Goal: Find specific page/section: Find specific page/section

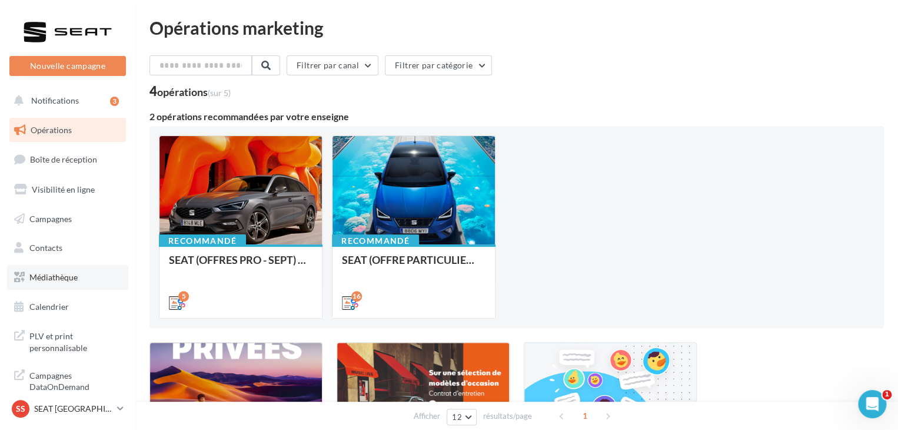
click at [94, 272] on link "Médiathèque" at bounding box center [67, 277] width 121 height 25
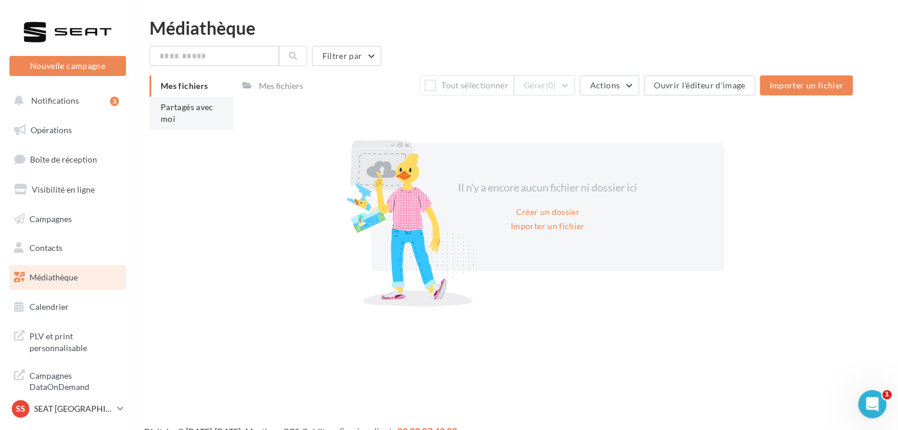
click at [189, 114] on li "Partagés avec moi" at bounding box center [191, 113] width 84 height 33
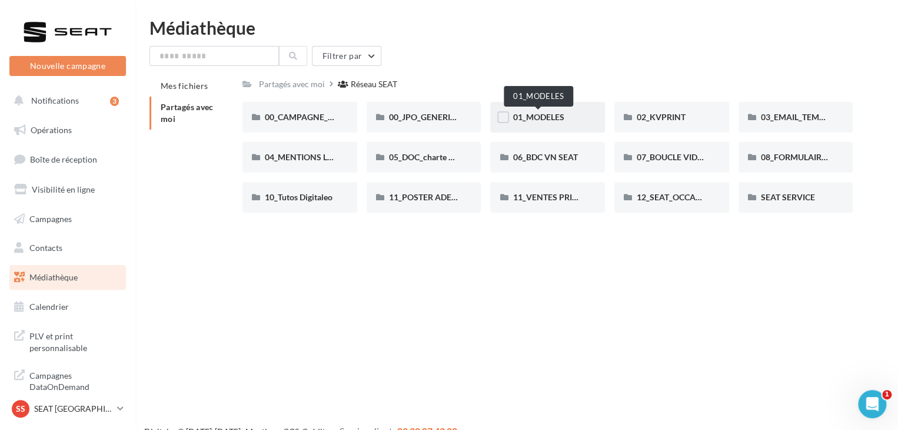
click at [542, 115] on span "01_MODELES" at bounding box center [538, 117] width 51 height 10
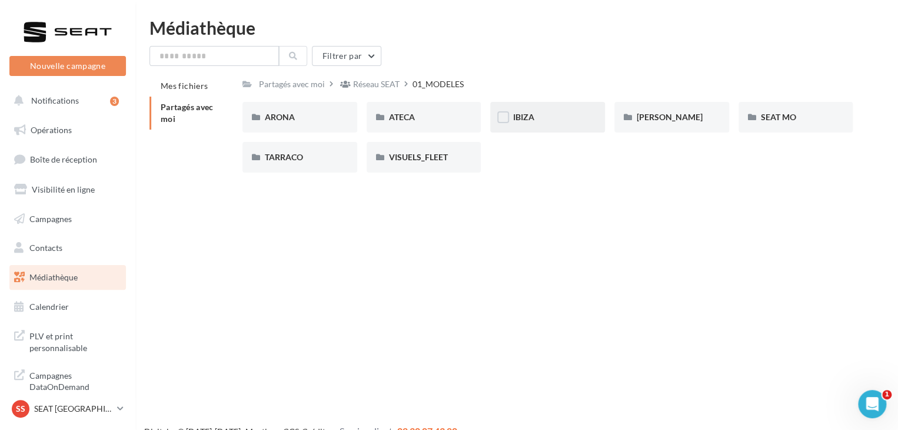
click at [537, 111] on div "IBIZA" at bounding box center [548, 117] width 70 height 12
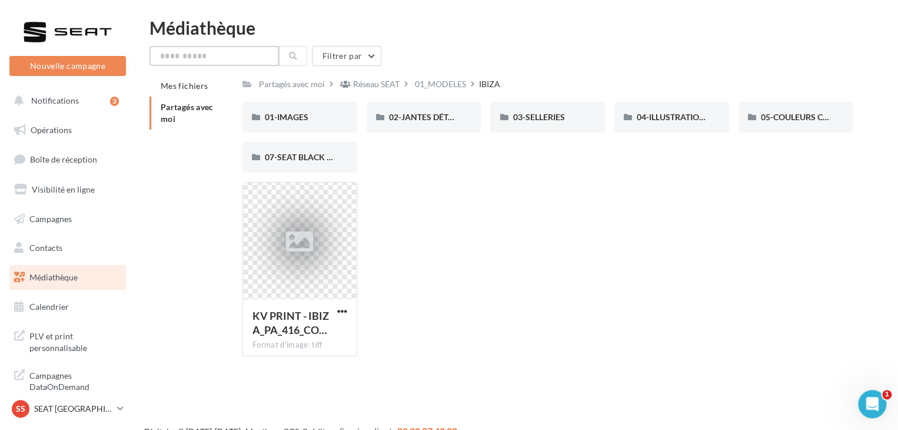
click at [220, 56] on input "text" at bounding box center [213, 56] width 129 height 20
type input "*********"
click at [292, 60] on button at bounding box center [293, 56] width 28 height 20
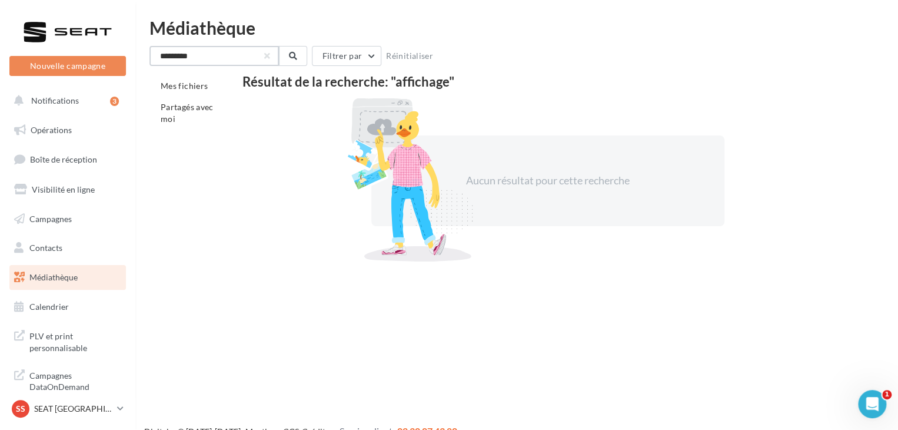
click at [272, 58] on input "*********" at bounding box center [213, 56] width 129 height 20
click at [194, 105] on span "Partagés avec moi" at bounding box center [187, 113] width 53 height 22
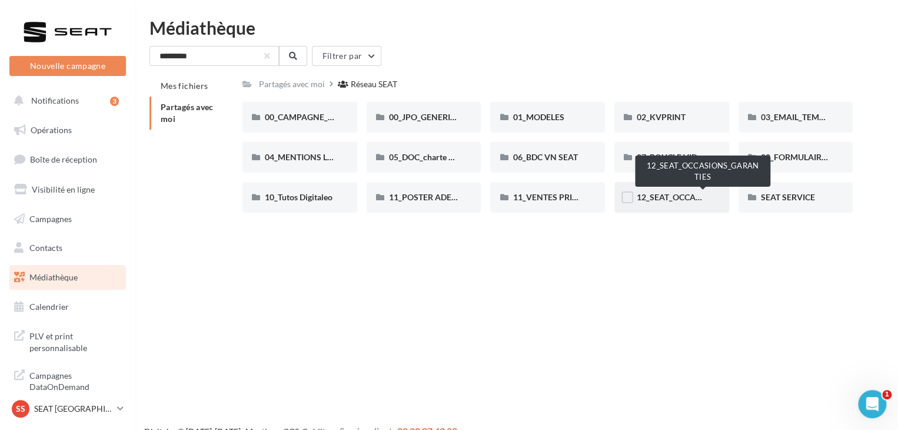
click at [678, 197] on span "12_SEAT_OCCASIONS_GARANTIES" at bounding box center [703, 197] width 133 height 10
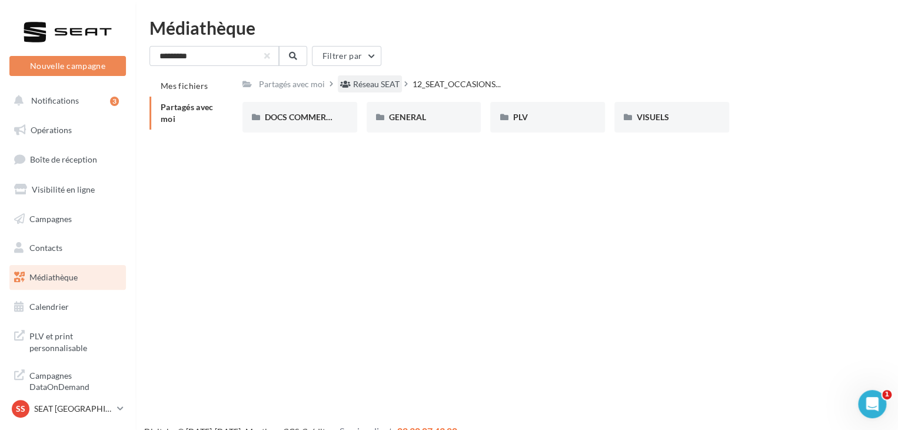
click at [374, 88] on div "Réseau SEAT" at bounding box center [376, 84] width 46 height 12
